Goal: Information Seeking & Learning: Learn about a topic

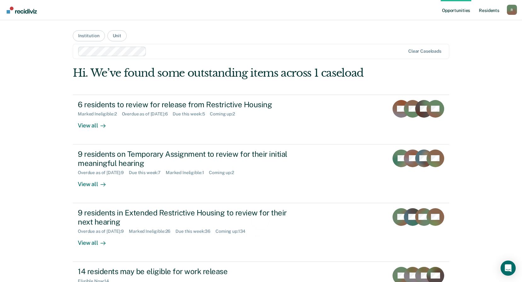
click at [494, 9] on link "Resident s" at bounding box center [489, 10] width 23 height 20
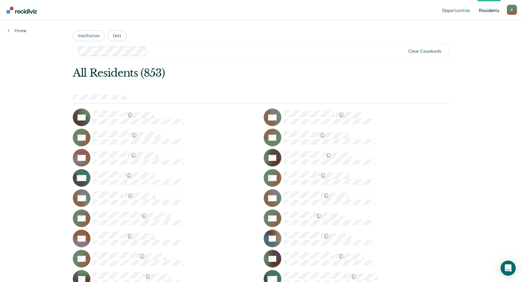
scroll to position [1405, 0]
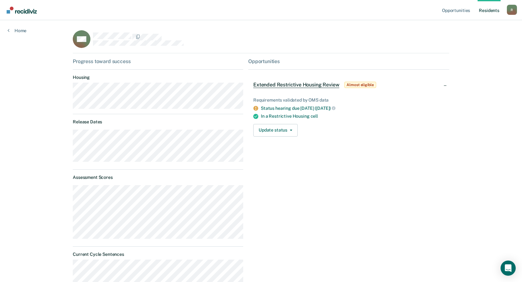
scroll to position [32, 0]
